Goal: Information Seeking & Learning: Learn about a topic

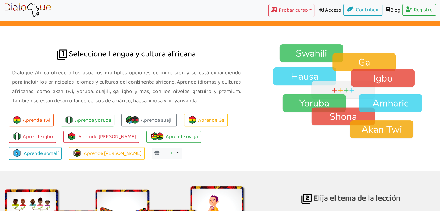
scroll to position [405, 0]
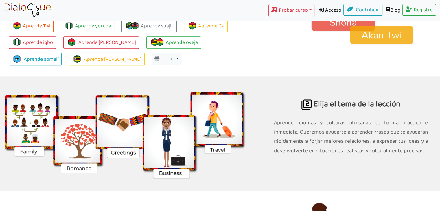
scroll to position [493, 0]
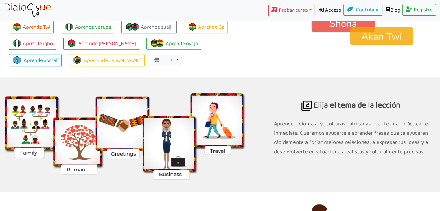
click at [29, 150] on img at bounding box center [126, 135] width 253 height 91
click at [29, 125] on img at bounding box center [126, 135] width 253 height 91
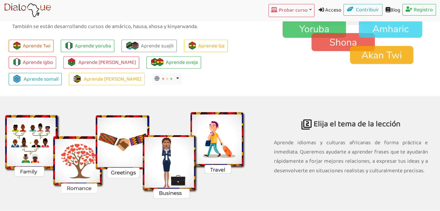
scroll to position [464, 0]
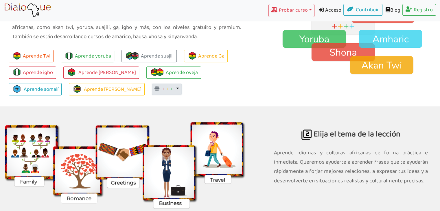
click at [152, 88] on button "+ + + Alternar menú desplegable" at bounding box center [167, 90] width 30 height 12
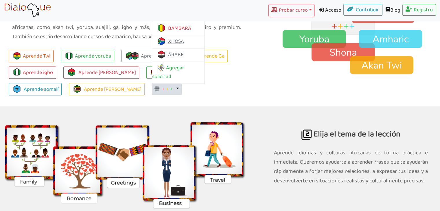
click at [168, 41] on font "XHOSA" at bounding box center [176, 41] width 16 height 9
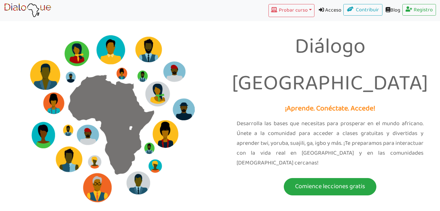
scroll to position [464, 0]
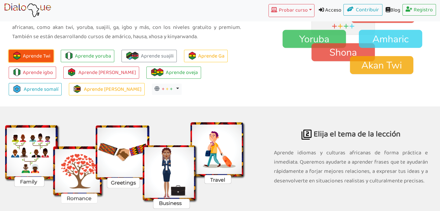
click at [38, 57] on font "Aprende Twi" at bounding box center [36, 55] width 27 height 9
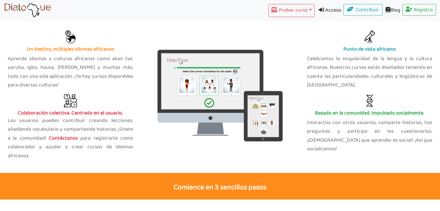
scroll to position [229, 0]
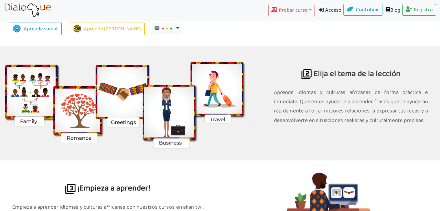
scroll to position [493, 0]
